Goal: Information Seeking & Learning: Check status

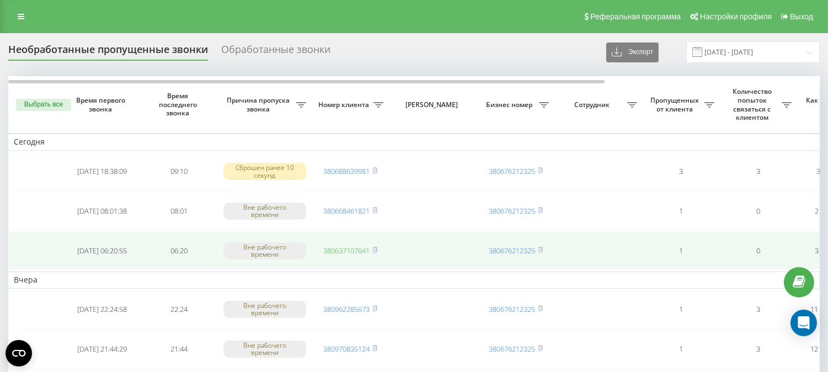
click at [335, 248] on link "380637107641" at bounding box center [346, 250] width 46 height 10
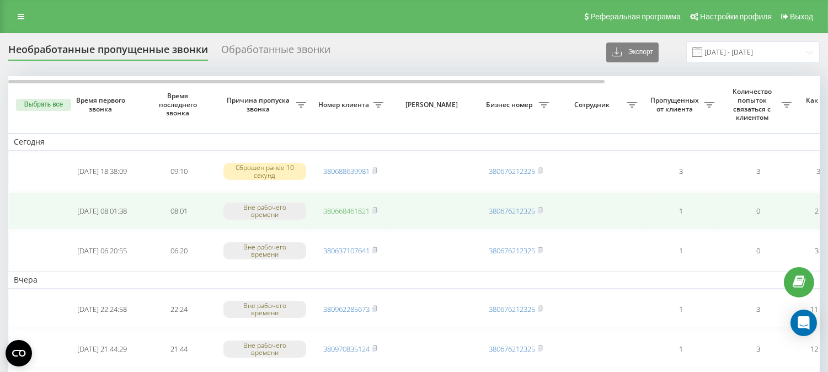
click at [339, 209] on link "380668461821" at bounding box center [346, 211] width 46 height 10
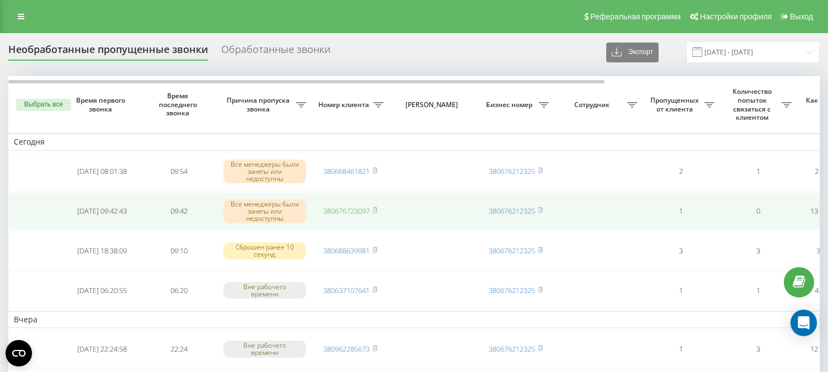
click at [349, 210] on link "380676723097" at bounding box center [346, 211] width 46 height 10
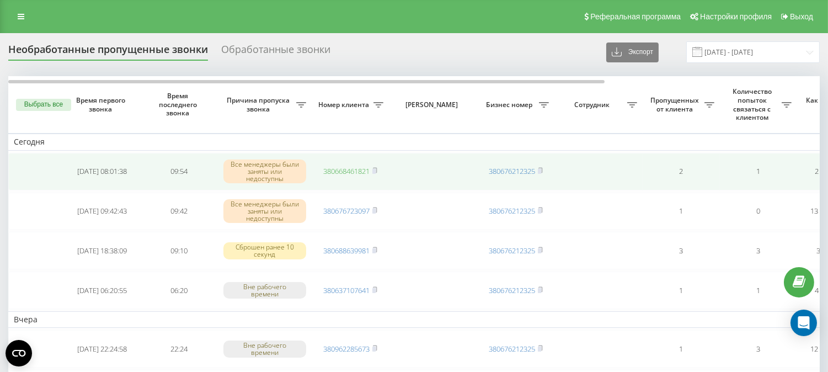
click at [346, 169] on link "380668461821" at bounding box center [346, 171] width 46 height 10
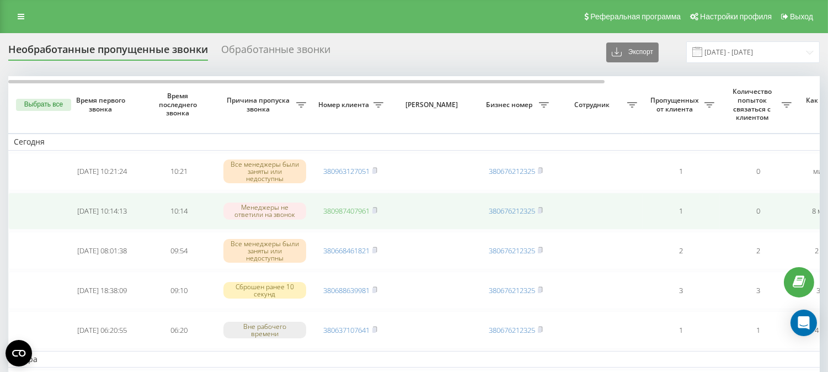
click at [345, 210] on link "380987407961" at bounding box center [346, 211] width 46 height 10
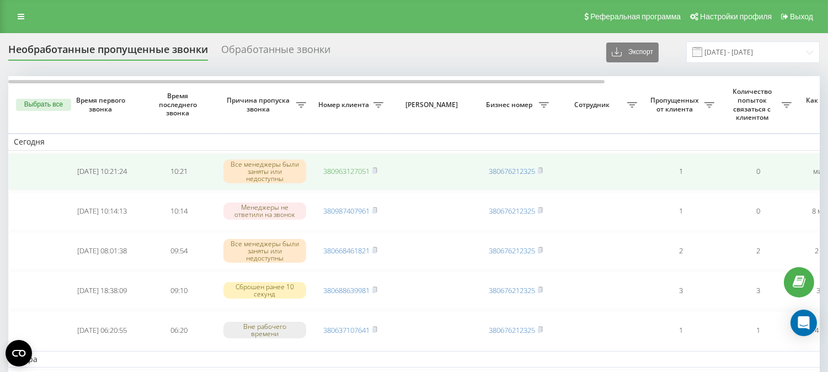
click at [355, 170] on link "380963127051" at bounding box center [346, 171] width 46 height 10
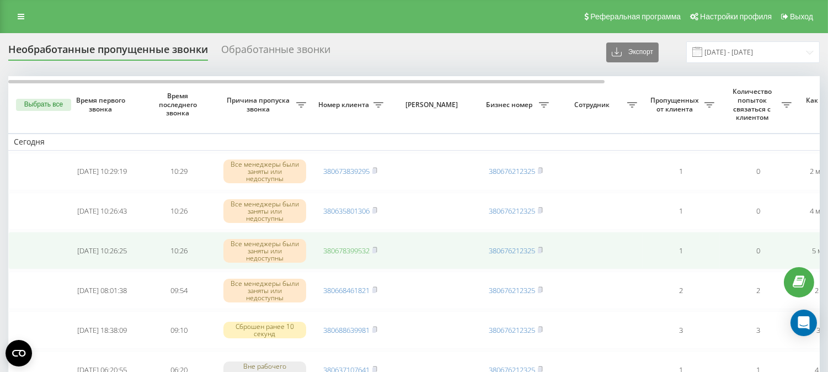
click at [342, 247] on link "380678399532" at bounding box center [346, 250] width 46 height 10
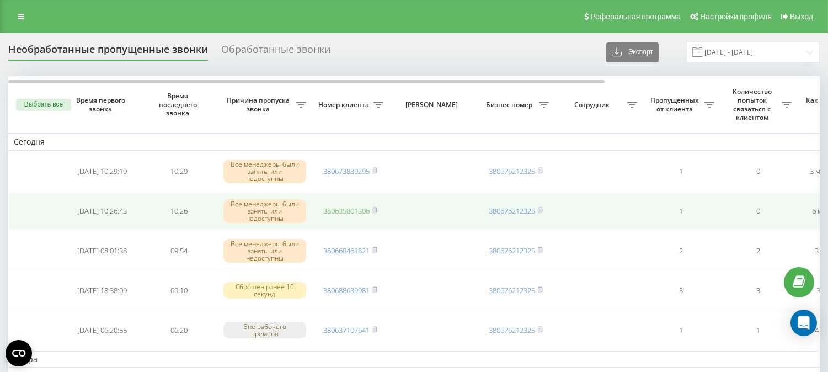
click at [358, 206] on link "380635801306" at bounding box center [346, 211] width 46 height 10
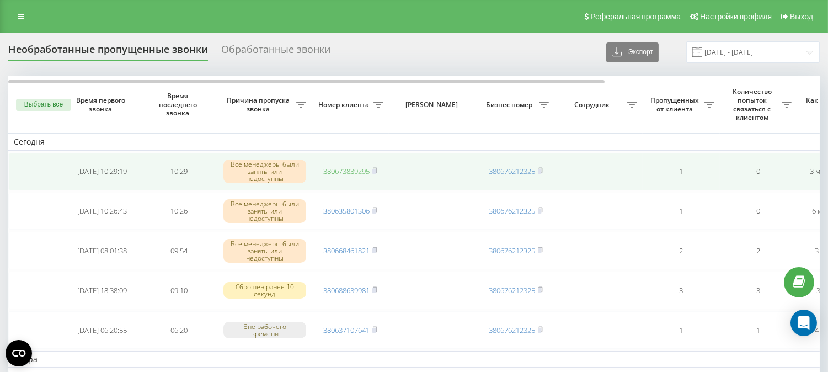
click at [329, 169] on link "380673839295" at bounding box center [346, 171] width 46 height 10
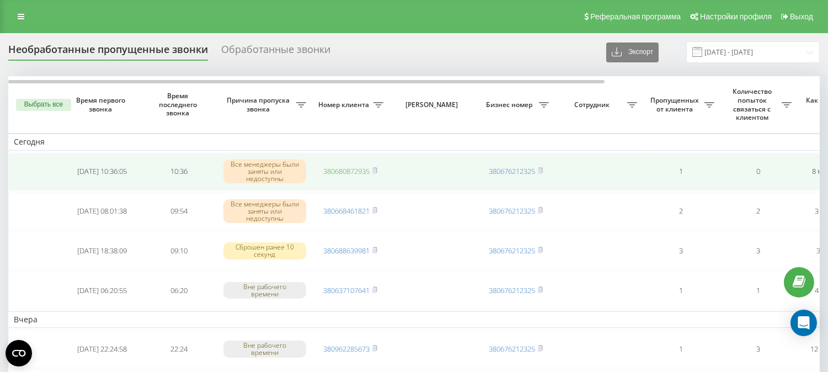
click at [334, 170] on link "380680872935" at bounding box center [346, 171] width 46 height 10
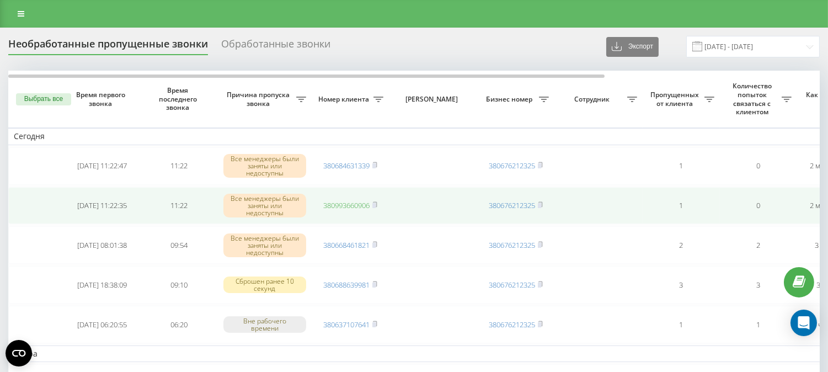
click at [345, 200] on link "380993660906" at bounding box center [346, 205] width 46 height 10
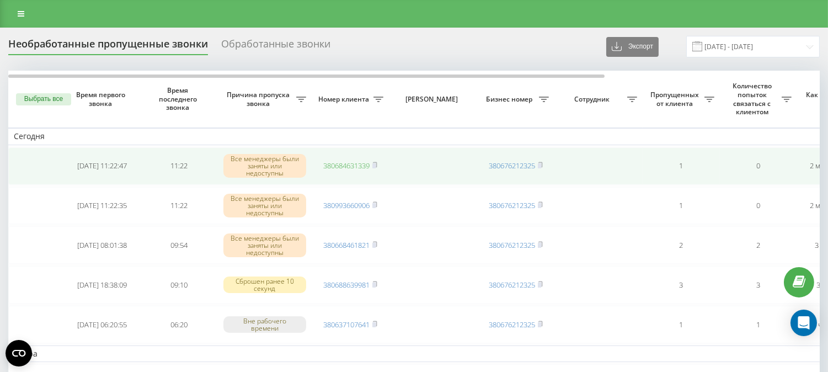
click at [331, 164] on link "380684631339" at bounding box center [346, 165] width 46 height 10
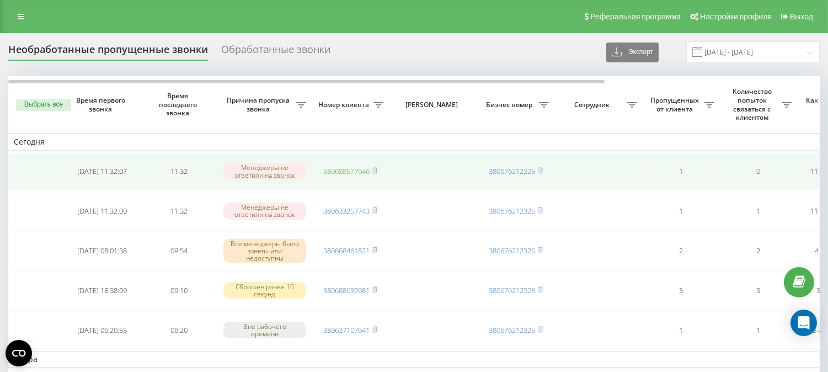
click at [332, 169] on link "380688577646" at bounding box center [346, 171] width 46 height 10
click at [346, 168] on link "380978897671" at bounding box center [346, 171] width 46 height 10
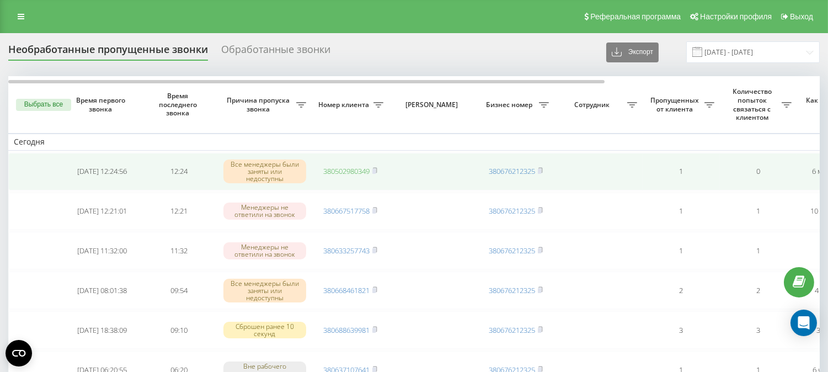
click at [337, 169] on link "380502980349" at bounding box center [346, 171] width 46 height 10
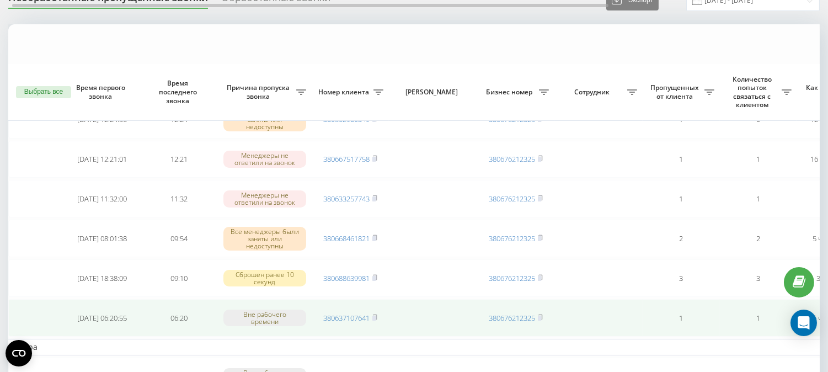
scroll to position [122, 0]
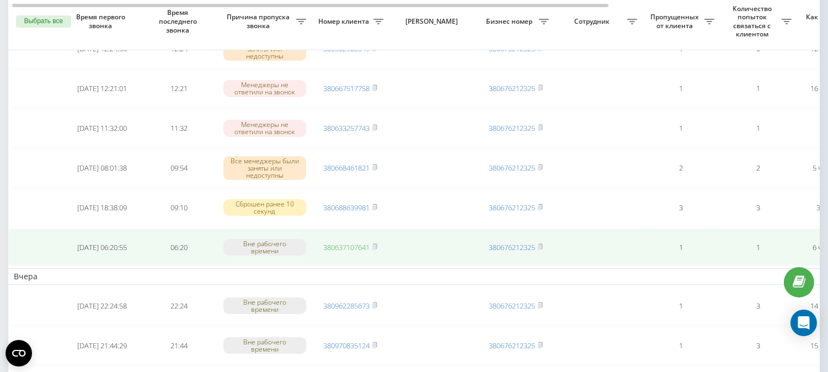
click at [340, 246] on link "380637107641" at bounding box center [346, 247] width 46 height 10
click at [332, 244] on link "380637107641" at bounding box center [346, 247] width 46 height 10
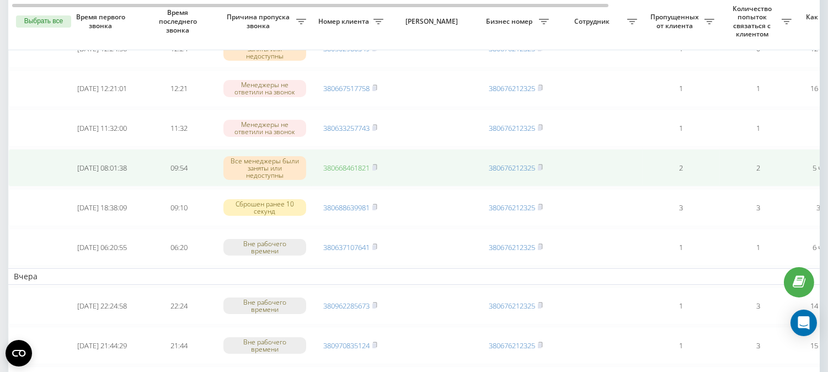
click at [335, 163] on link "380668461821" at bounding box center [346, 168] width 46 height 10
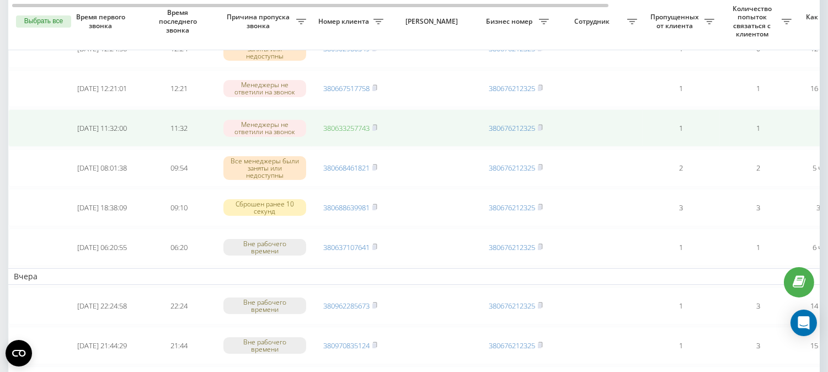
click at [336, 125] on link "380633257743" at bounding box center [346, 128] width 46 height 10
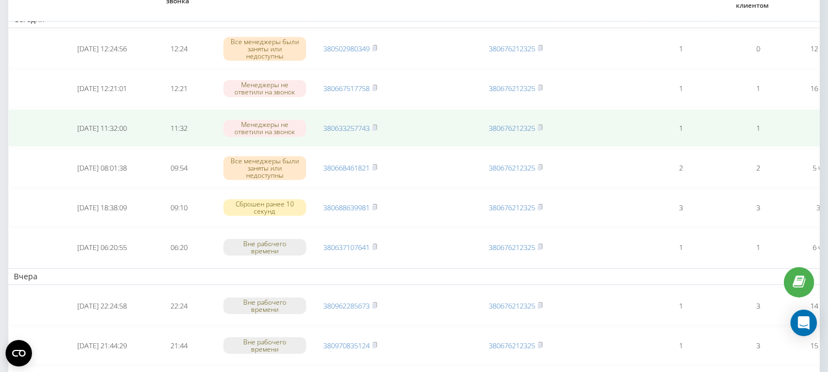
scroll to position [61, 0]
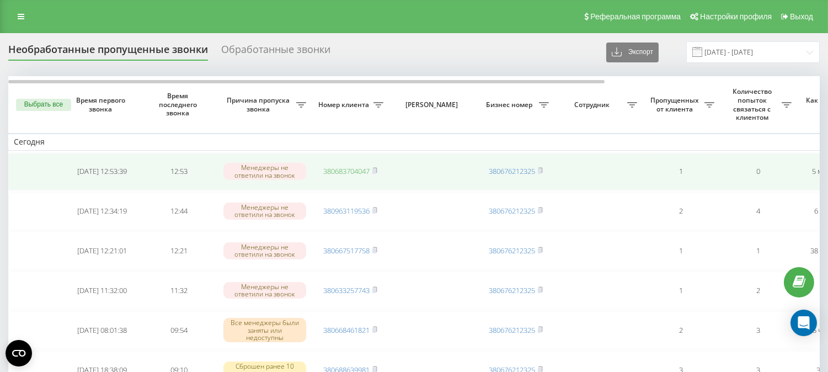
click at [336, 169] on link "380683704047" at bounding box center [346, 171] width 46 height 10
click at [334, 169] on link "380682447891" at bounding box center [346, 171] width 46 height 10
click at [338, 171] on link "380682447891" at bounding box center [346, 171] width 46 height 10
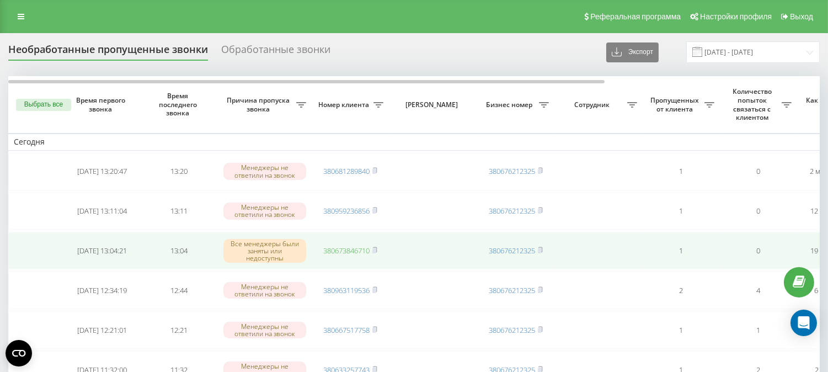
click at [347, 245] on link "380673846710" at bounding box center [346, 250] width 46 height 10
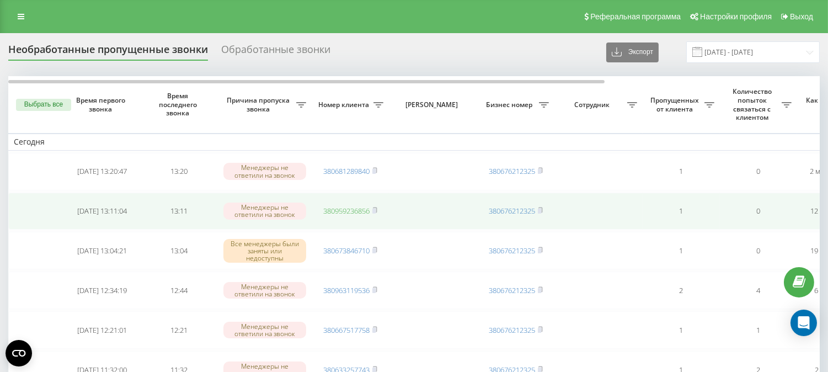
click at [345, 206] on link "380959236856" at bounding box center [346, 211] width 46 height 10
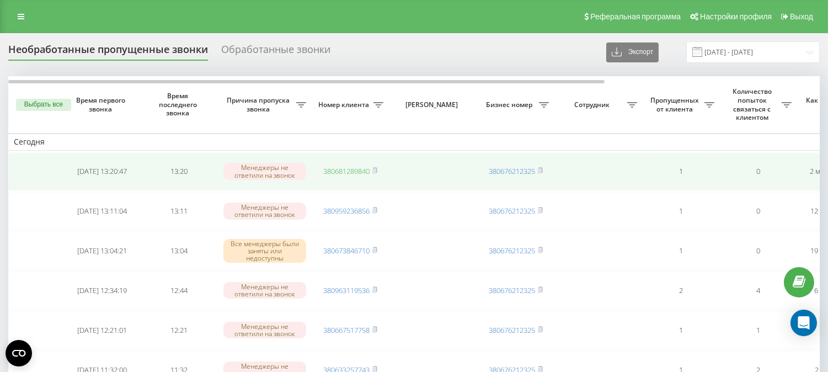
click at [337, 168] on link "380681289840" at bounding box center [346, 171] width 46 height 10
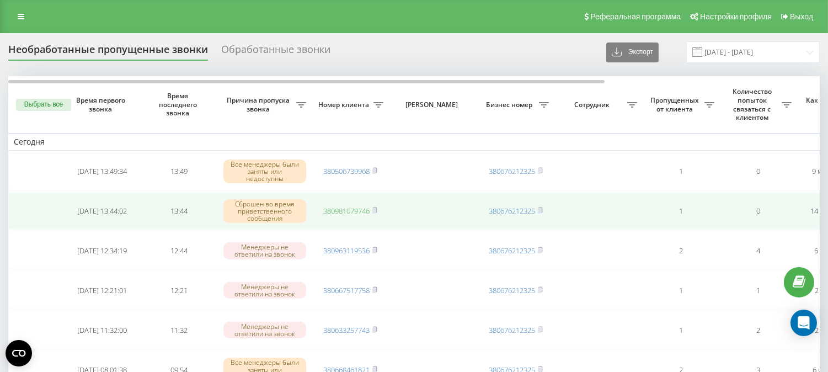
click at [335, 213] on link "380981079746" at bounding box center [346, 211] width 46 height 10
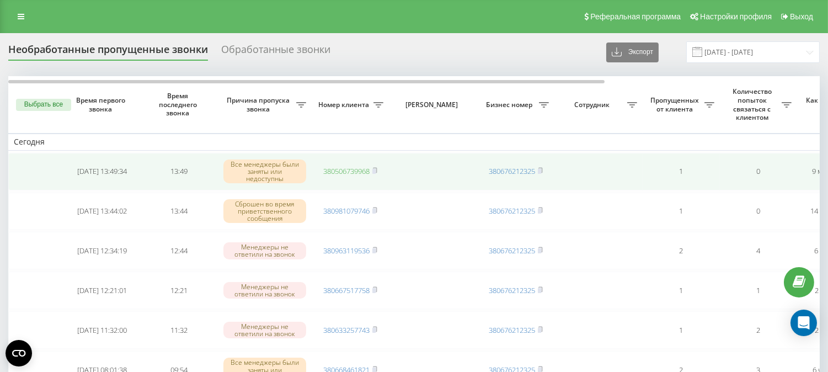
click at [330, 173] on link "380506739968" at bounding box center [346, 171] width 46 height 10
click at [348, 169] on link "380979051861" at bounding box center [346, 171] width 46 height 10
click at [359, 170] on link "380966284112" at bounding box center [346, 171] width 46 height 10
click at [327, 166] on link "380979051861" at bounding box center [346, 171] width 46 height 10
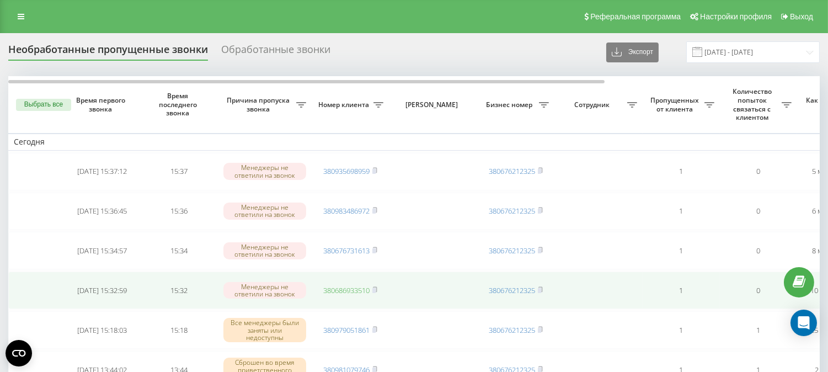
click at [343, 292] on link "380686933510" at bounding box center [346, 290] width 46 height 10
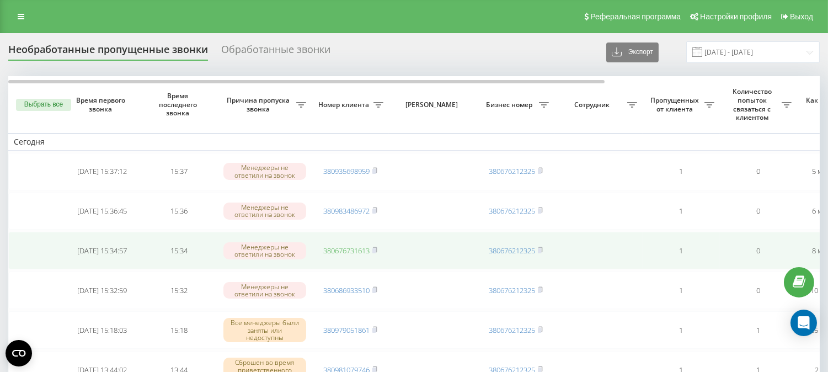
click at [337, 249] on link "380676731613" at bounding box center [346, 250] width 46 height 10
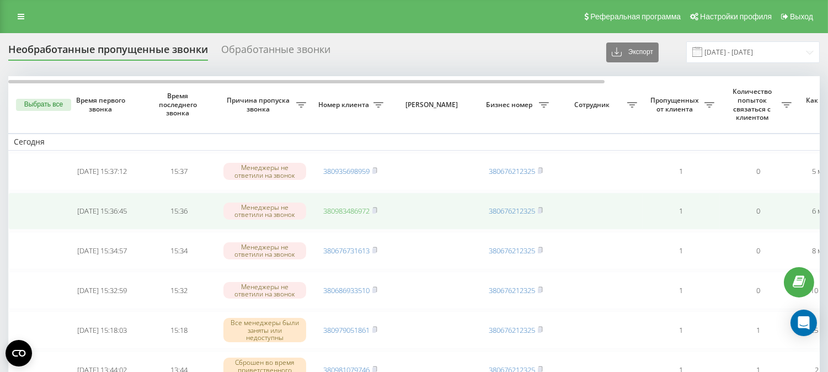
click at [338, 209] on link "380983486972" at bounding box center [346, 211] width 46 height 10
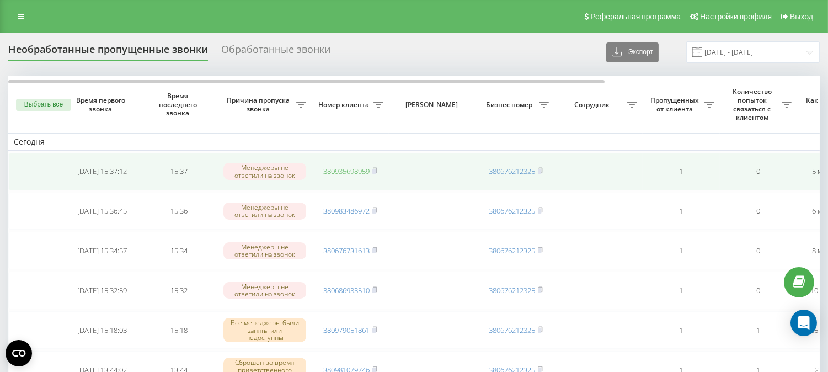
click at [338, 170] on link "380935698959" at bounding box center [346, 171] width 46 height 10
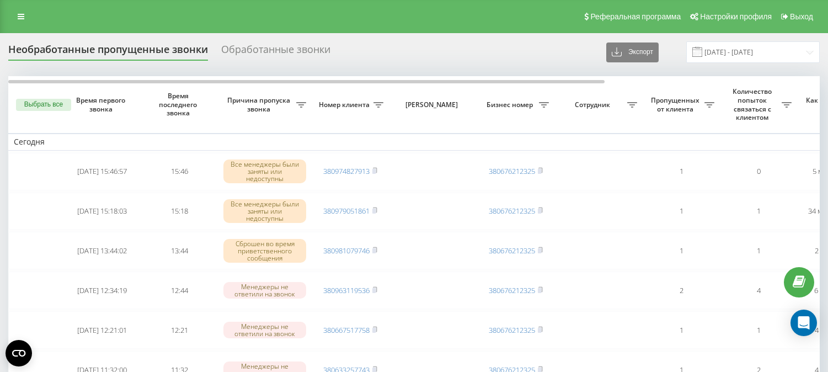
click at [338, 170] on link "380974827913" at bounding box center [346, 171] width 46 height 10
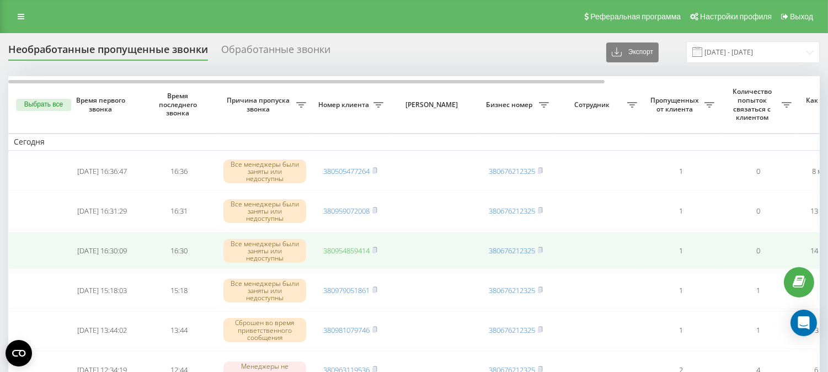
click at [342, 249] on link "380954859414" at bounding box center [346, 250] width 46 height 10
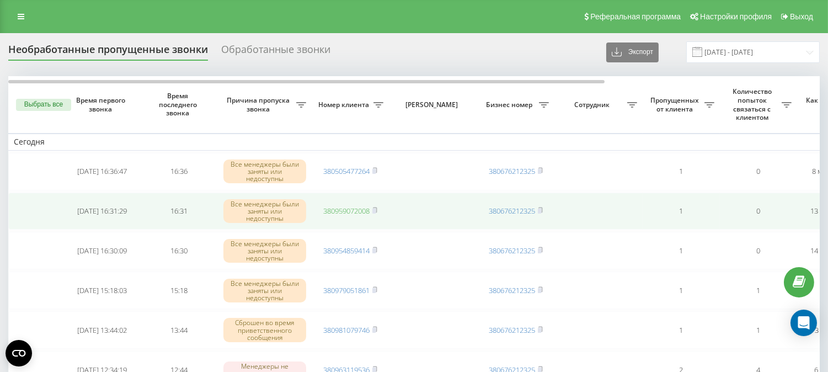
click at [344, 207] on link "380959072008" at bounding box center [346, 211] width 46 height 10
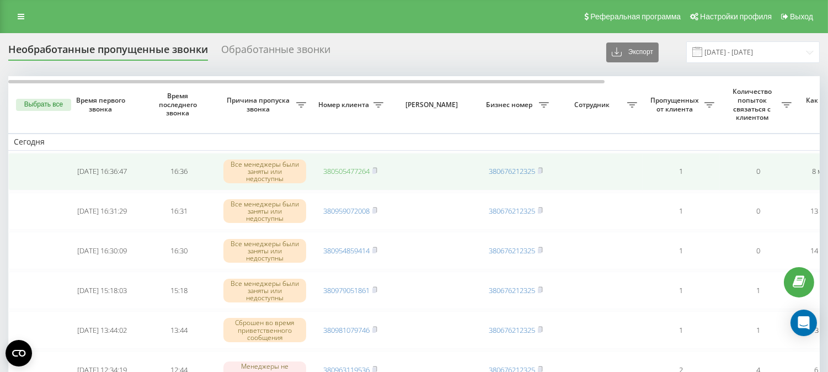
click at [339, 168] on link "380505477264" at bounding box center [346, 171] width 46 height 10
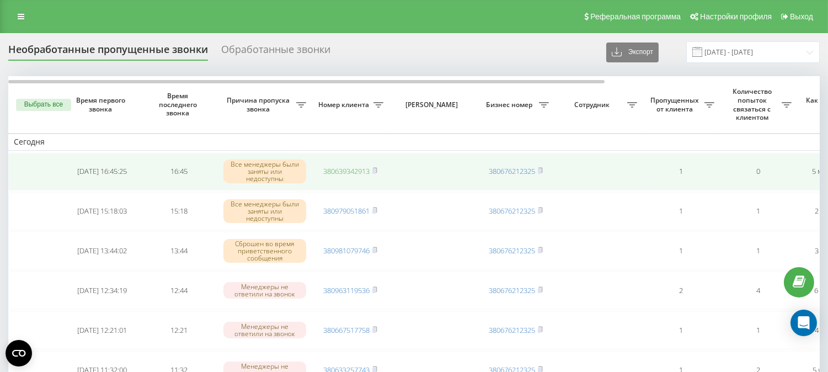
click at [343, 169] on link "380639342913" at bounding box center [346, 171] width 46 height 10
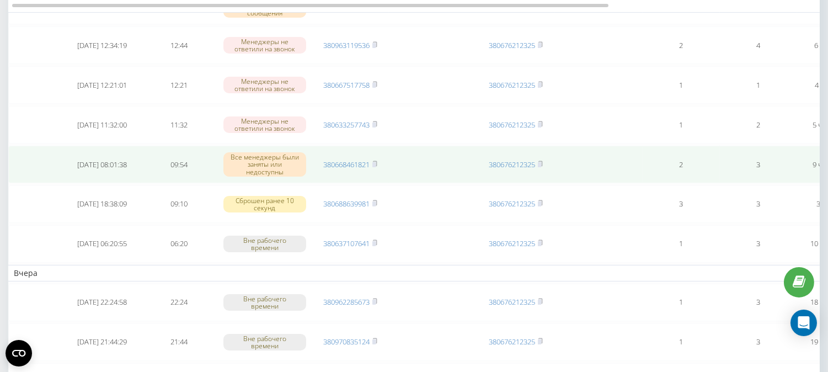
scroll to position [122, 0]
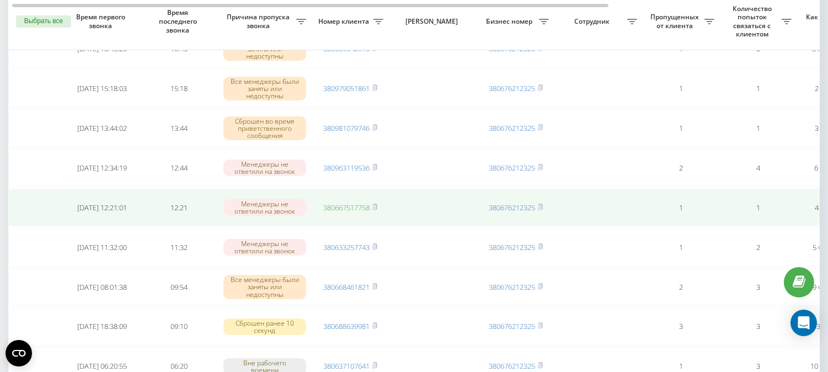
click at [351, 204] on link "380667517758" at bounding box center [346, 207] width 46 height 10
click at [337, 202] on link "380667517758" at bounding box center [346, 207] width 46 height 10
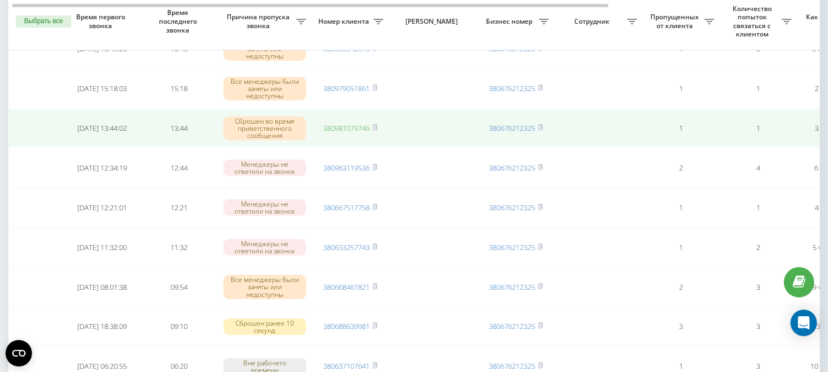
click at [344, 123] on link "380981079746" at bounding box center [346, 128] width 46 height 10
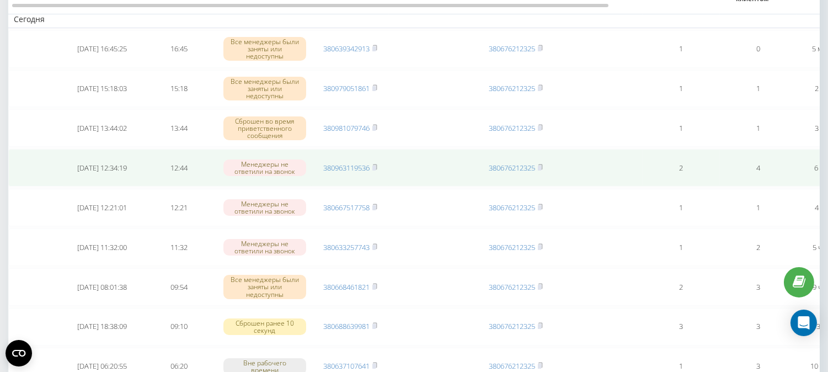
scroll to position [61, 0]
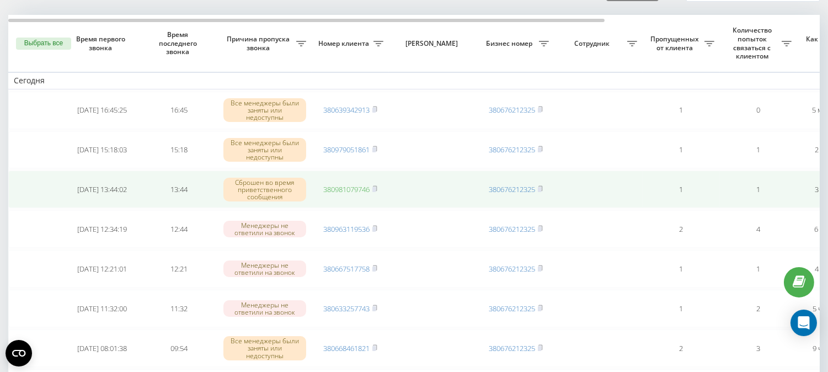
click at [342, 188] on link "380981079746" at bounding box center [346, 189] width 46 height 10
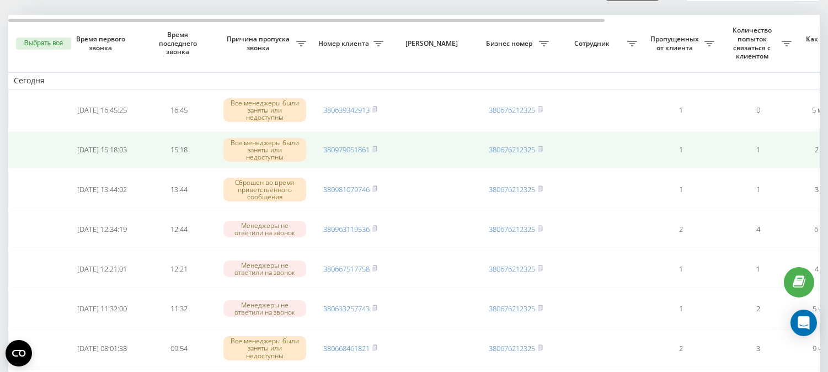
drag, startPoint x: 338, startPoint y: 149, endPoint x: 321, endPoint y: 162, distance: 21.2
click at [338, 149] on link "380979051861" at bounding box center [346, 149] width 46 height 10
click at [346, 146] on link "380979051861" at bounding box center [346, 149] width 46 height 10
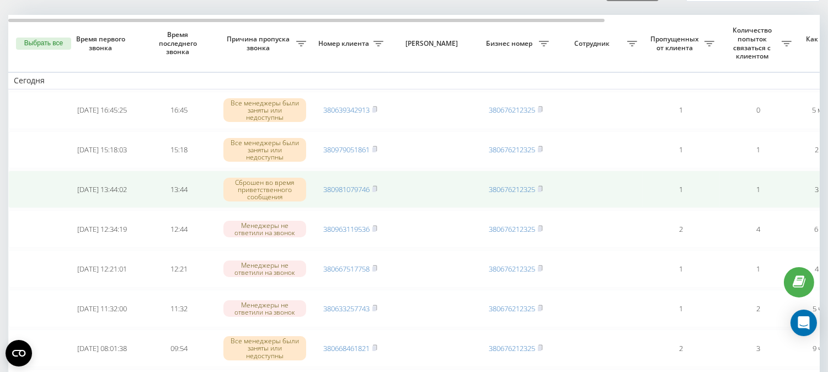
scroll to position [0, 0]
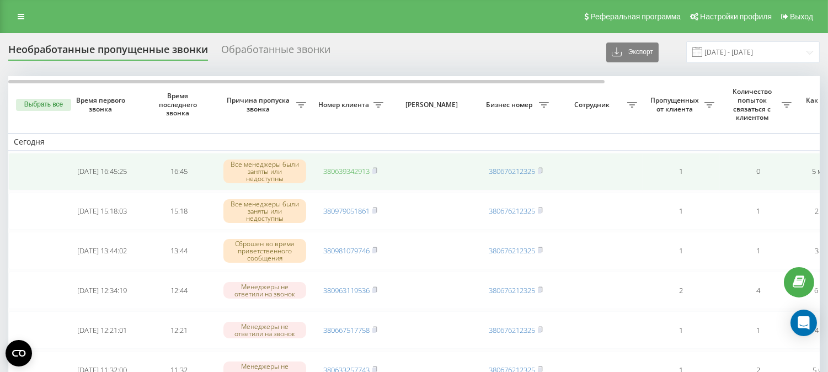
click at [329, 167] on link "380639342913" at bounding box center [346, 171] width 46 height 10
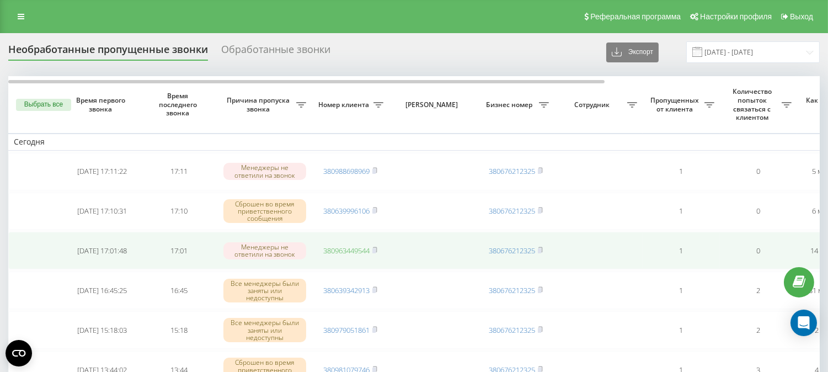
click at [343, 248] on link "380963449544" at bounding box center [346, 250] width 46 height 10
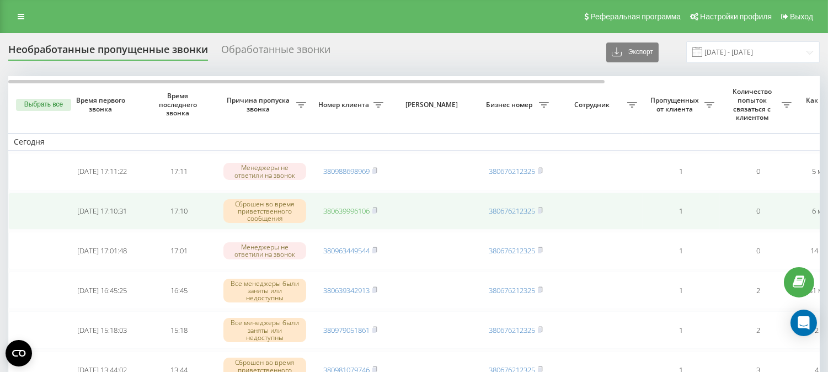
click at [343, 208] on link "380639996106" at bounding box center [346, 211] width 46 height 10
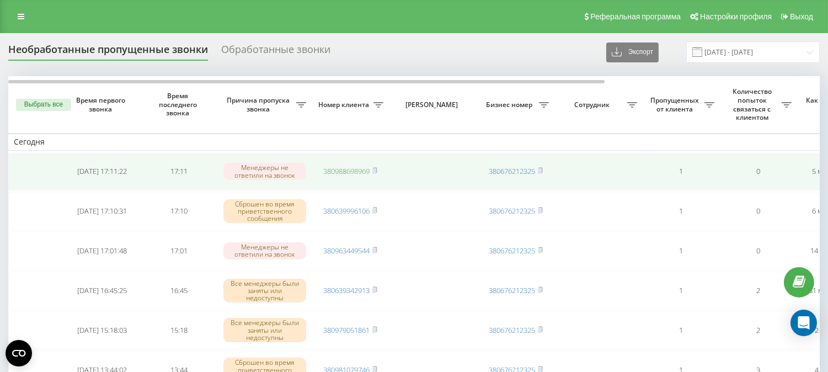
click at [340, 173] on link "380988698969" at bounding box center [346, 171] width 46 height 10
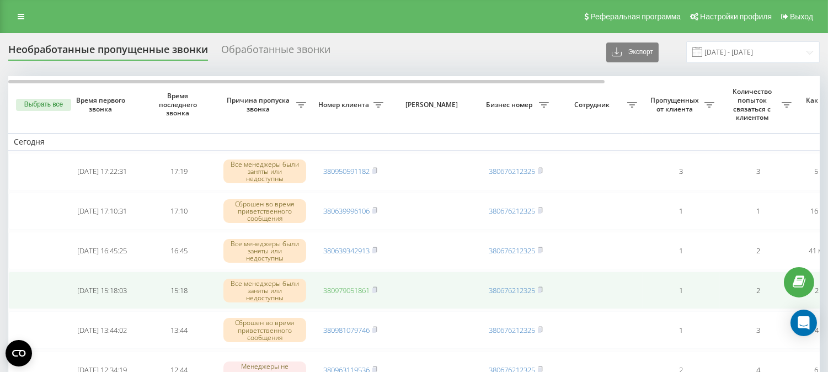
click at [331, 288] on link "380979051861" at bounding box center [346, 290] width 46 height 10
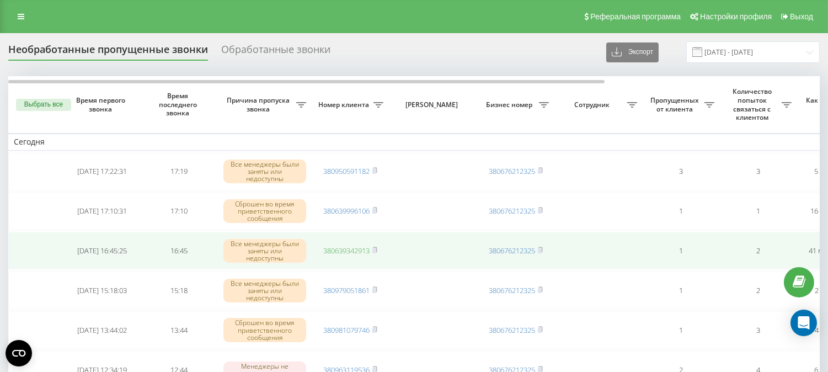
click at [342, 252] on link "380639342913" at bounding box center [346, 250] width 46 height 10
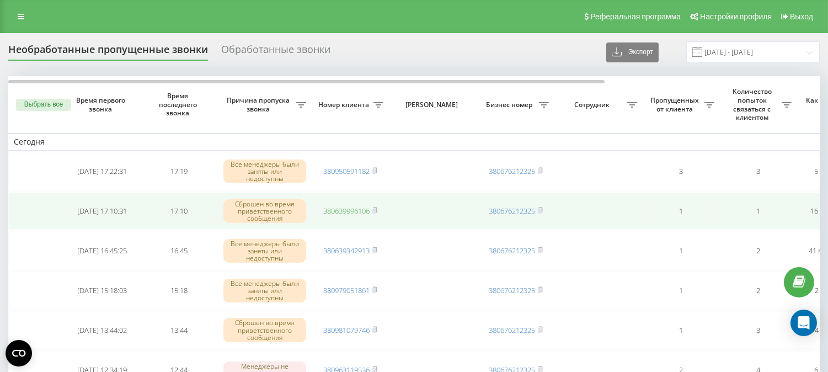
click at [345, 209] on link "380639996106" at bounding box center [346, 211] width 46 height 10
